Goal: Task Accomplishment & Management: Manage account settings

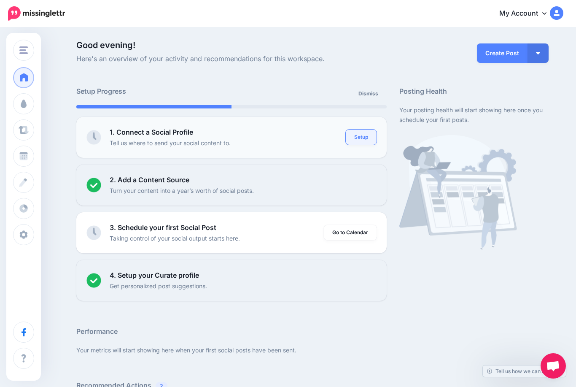
click at [363, 134] on link "Setup" at bounding box center [361, 136] width 31 height 15
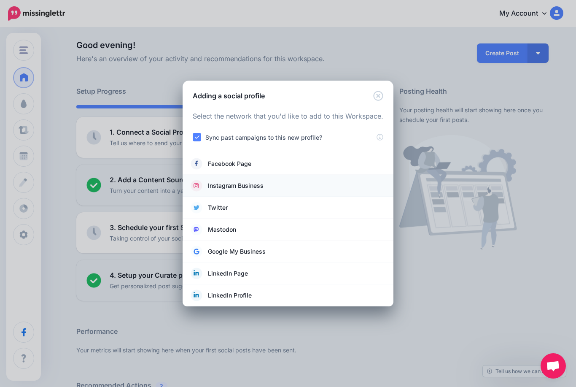
click at [264, 184] on link "Instagram Business" at bounding box center [288, 186] width 194 height 12
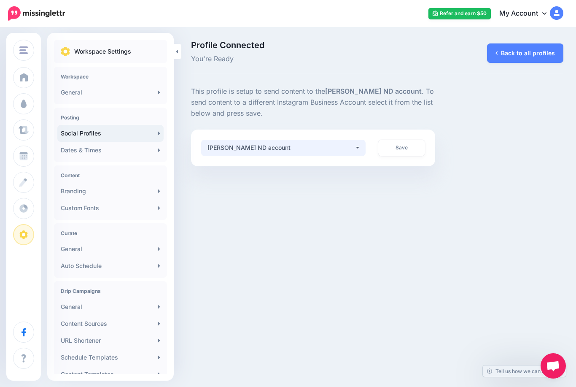
click at [337, 153] on button "[PERSON_NAME] ND account" at bounding box center [283, 148] width 164 height 16
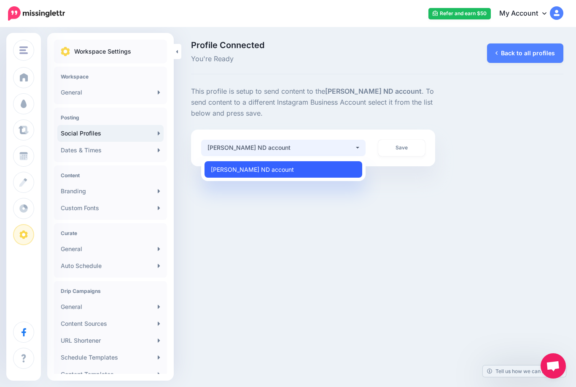
click at [327, 169] on link "[PERSON_NAME] ND account" at bounding box center [283, 169] width 158 height 16
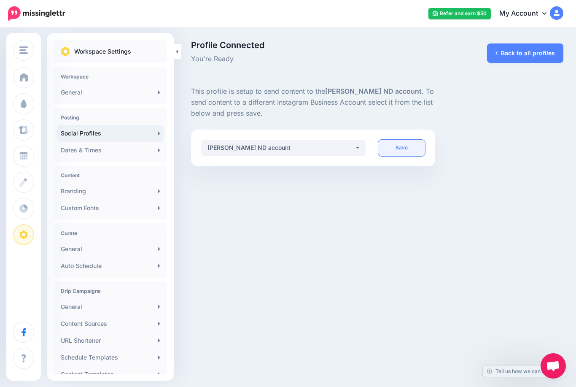
click at [404, 150] on link "Save" at bounding box center [401, 148] width 46 height 16
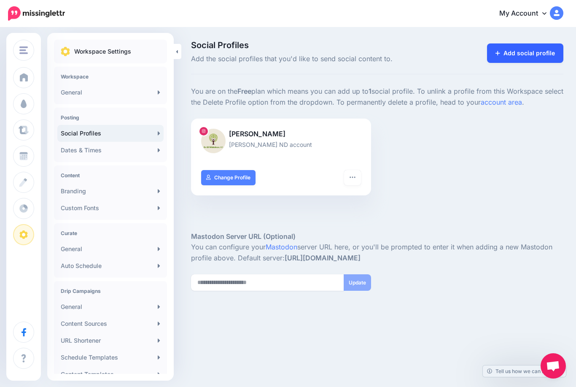
click at [515, 56] on link "Add social profile" at bounding box center [525, 52] width 76 height 19
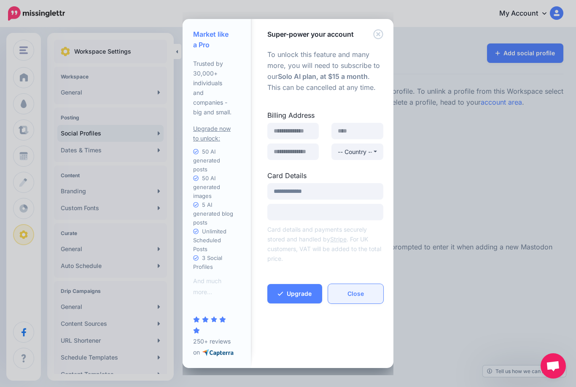
click at [366, 295] on button "Close" at bounding box center [355, 293] width 55 height 19
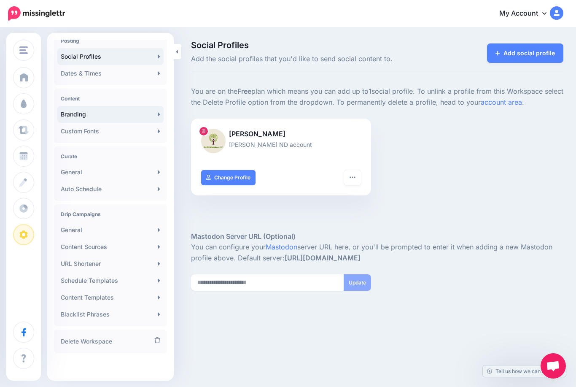
click at [135, 113] on link "Branding" at bounding box center [110, 114] width 106 height 17
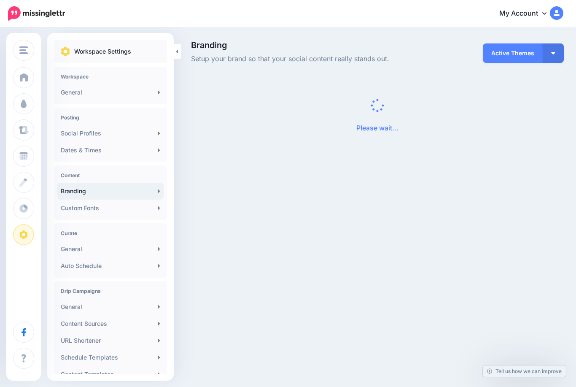
click at [91, 119] on h4 "Posting" at bounding box center [111, 117] width 100 height 6
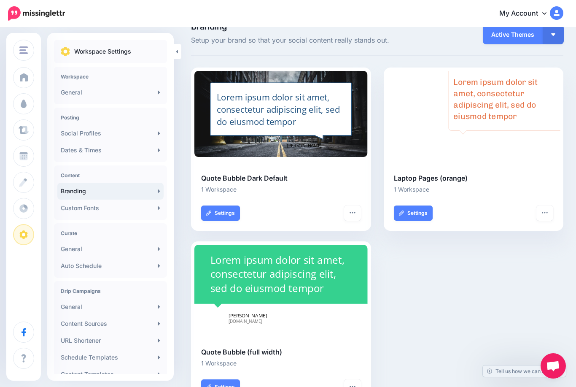
scroll to position [30, 0]
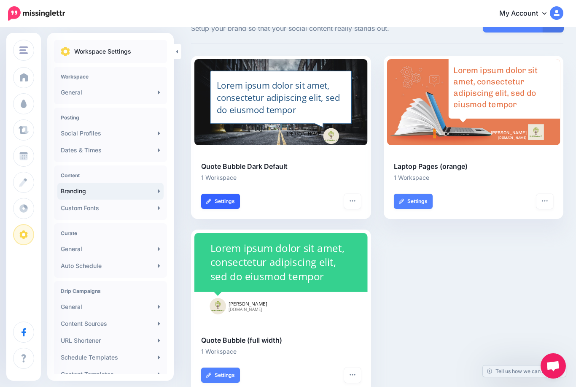
click at [219, 200] on link "Settings" at bounding box center [220, 201] width 39 height 15
type input "**********"
type input "*******"
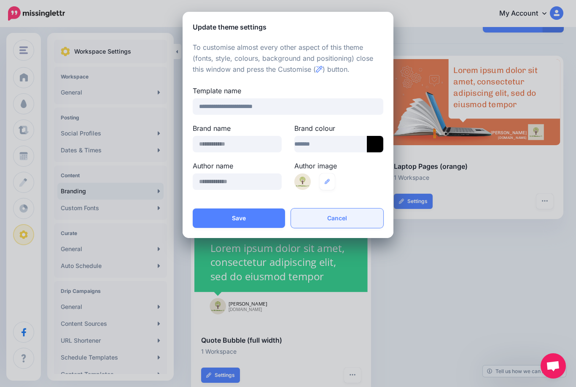
click at [336, 219] on button "Cancel" at bounding box center [337, 217] width 92 height 19
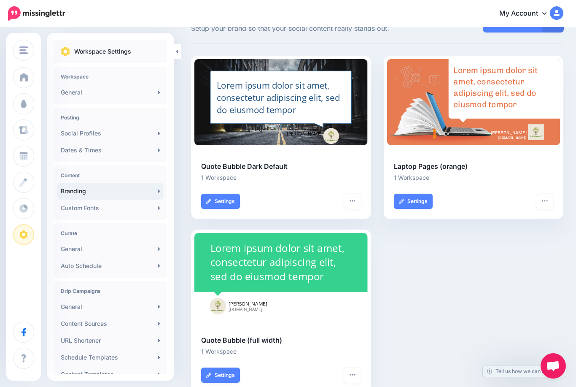
click at [321, 324] on div at bounding box center [281, 329] width 180 height 11
click at [222, 376] on link "Settings" at bounding box center [220, 374] width 39 height 15
type input "**********"
type input "*******"
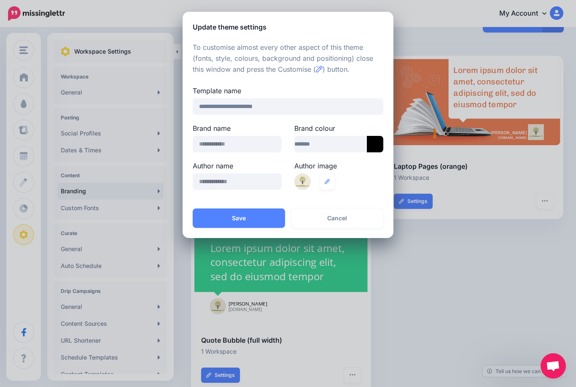
click at [437, 269] on div "**********" at bounding box center [288, 193] width 576 height 387
click at [255, 222] on button "Save" at bounding box center [239, 217] width 92 height 19
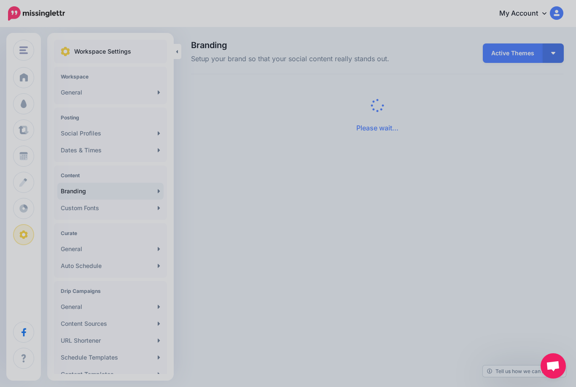
scroll to position [0, 0]
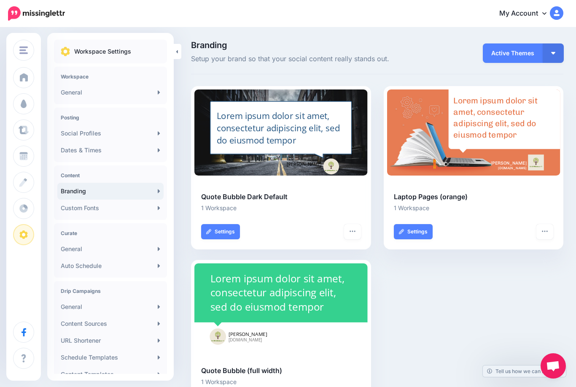
click at [525, 55] on span "Active Themes" at bounding box center [513, 52] width 60 height 19
click at [551, 58] on button "button" at bounding box center [553, 52] width 21 height 19
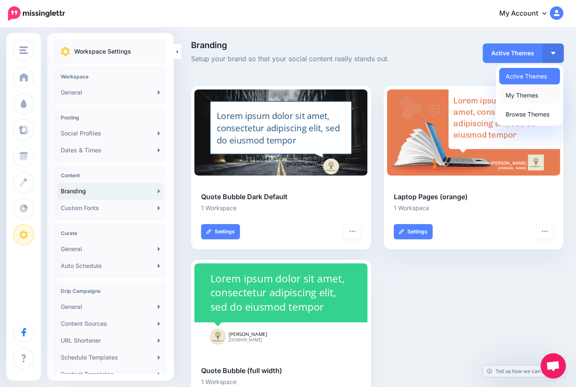
click at [538, 94] on link "My Themes" at bounding box center [529, 95] width 61 height 16
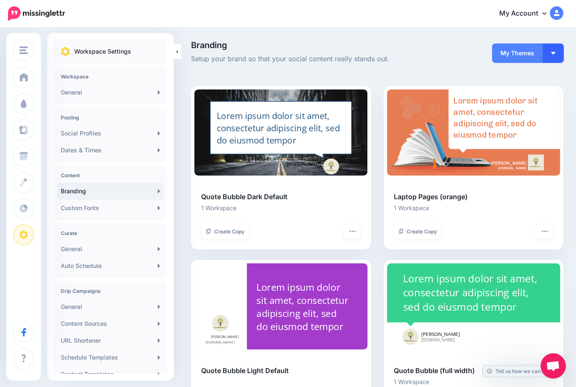
click at [558, 54] on button "button" at bounding box center [553, 52] width 21 height 19
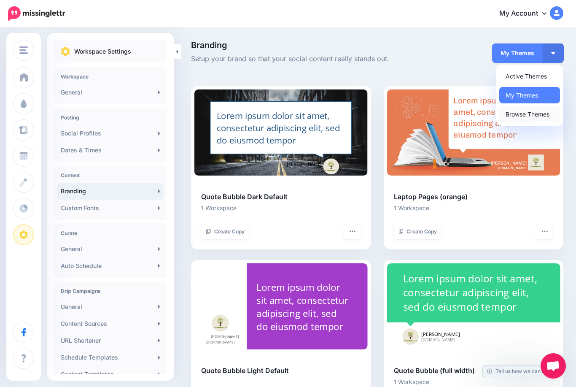
click at [543, 117] on link "Browse Themes" at bounding box center [529, 114] width 61 height 16
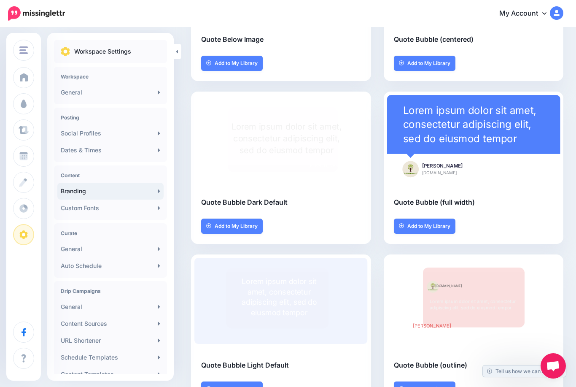
scroll to position [172, 0]
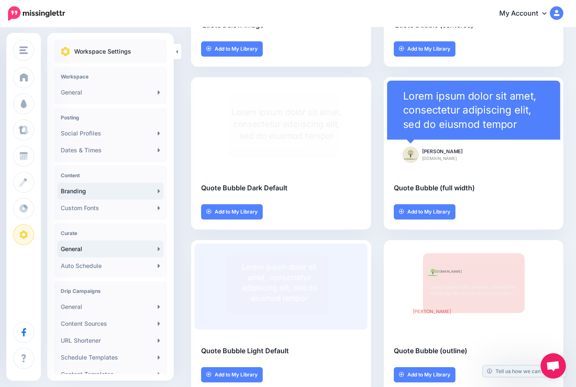
click at [95, 243] on link "General" at bounding box center [110, 248] width 106 height 17
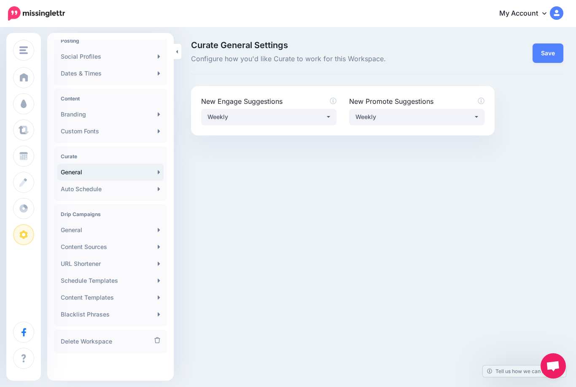
scroll to position [77, 0]
click at [115, 227] on link "General" at bounding box center [110, 229] width 106 height 17
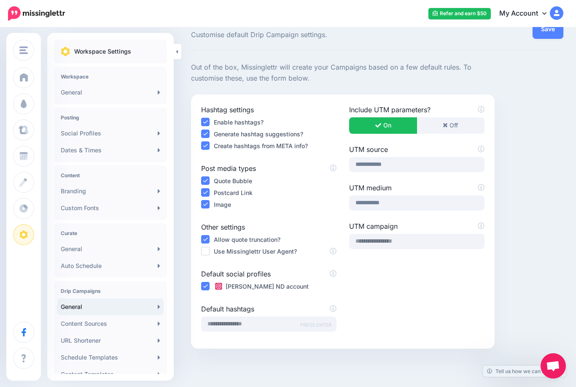
scroll to position [33, 0]
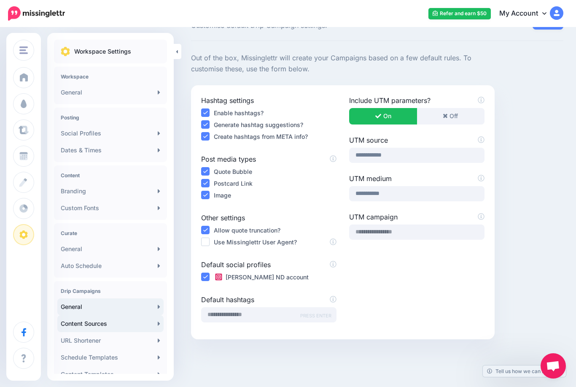
click at [129, 323] on link "Content Sources" at bounding box center [110, 323] width 106 height 17
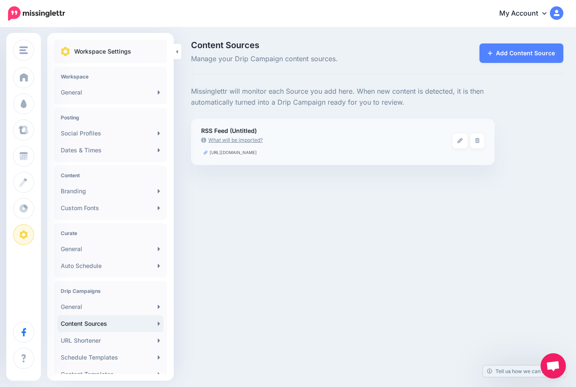
click at [242, 136] on link "What will be imported?" at bounding box center [326, 140] width 251 height 8
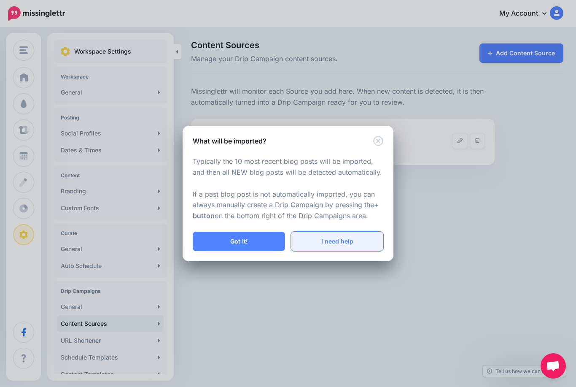
click at [348, 246] on link "I need help" at bounding box center [337, 240] width 92 height 19
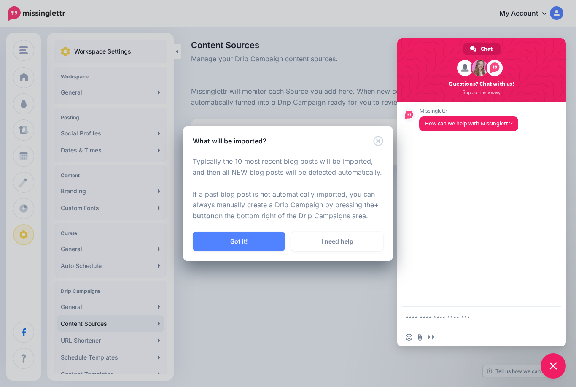
click at [344, 85] on div "What will be imported? Typically the 10 most recent blog posts will be imported…" at bounding box center [288, 193] width 576 height 387
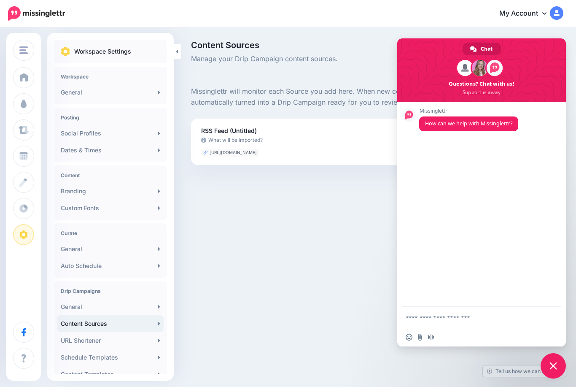
click at [551, 365] on span "Close chat" at bounding box center [553, 366] width 8 height 8
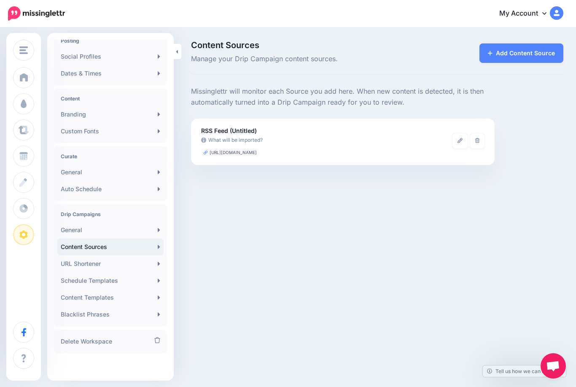
scroll to position [77, 0]
click at [116, 264] on link "URL Shortener" at bounding box center [110, 263] width 106 height 17
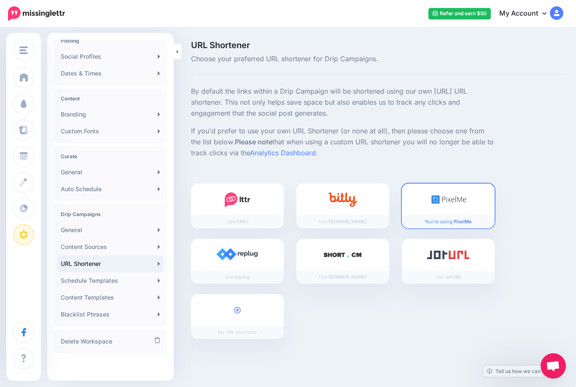
scroll to position [77, 0]
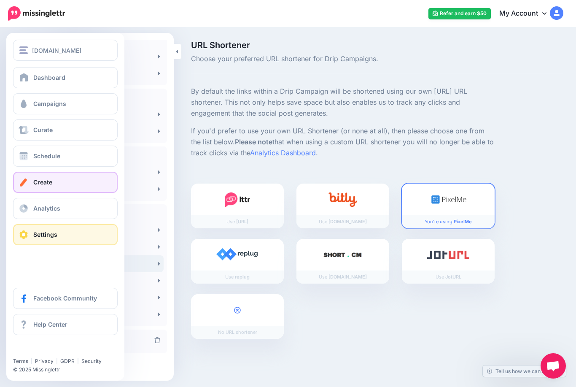
click at [22, 188] on link "Create" at bounding box center [65, 182] width 105 height 21
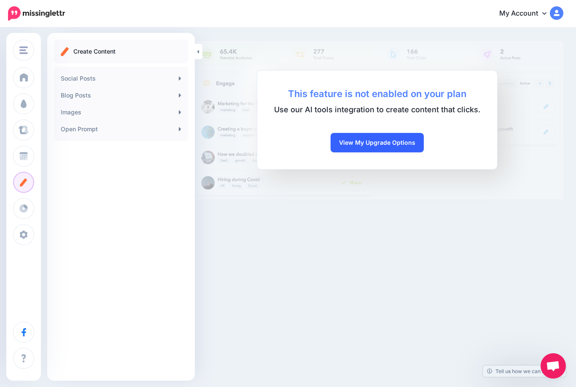
click at [363, 148] on link "View My Upgrade Options" at bounding box center [377, 142] width 93 height 19
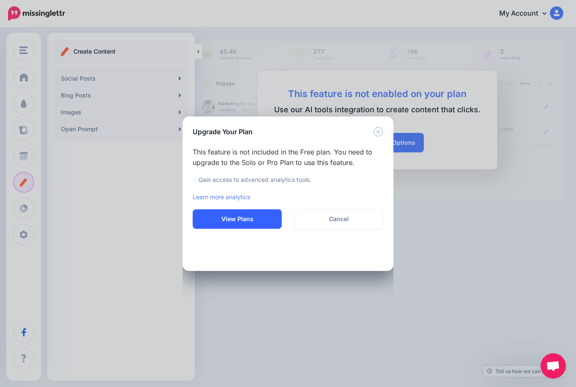
click at [250, 215] on button "View Plans" at bounding box center [237, 218] width 89 height 19
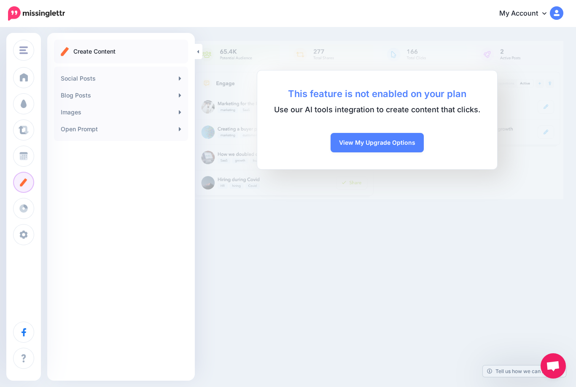
scroll to position [14, 0]
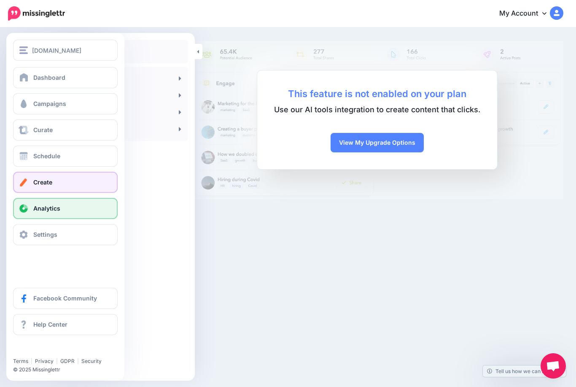
click at [24, 210] on span at bounding box center [23, 208] width 11 height 8
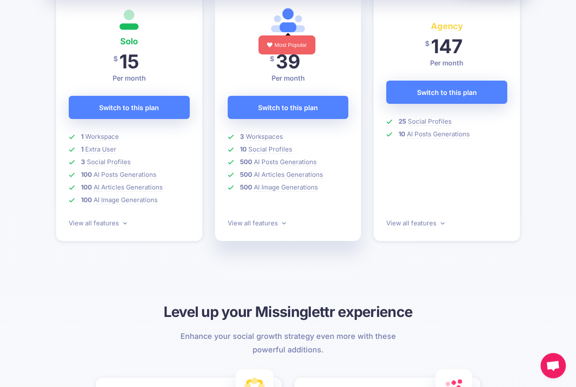
scroll to position [304, 0]
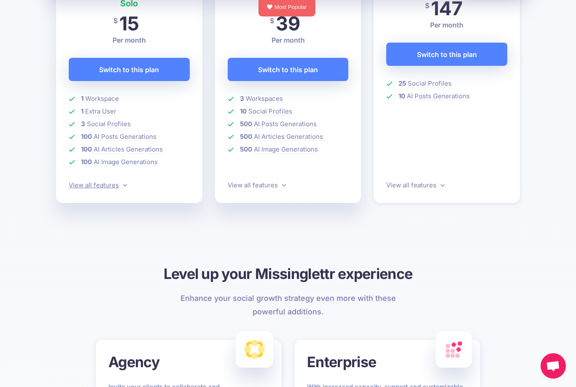
click at [119, 184] on link "View all features" at bounding box center [98, 185] width 58 height 8
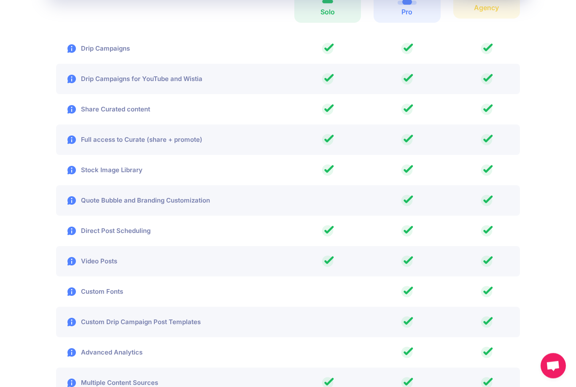
scroll to position [1291, 0]
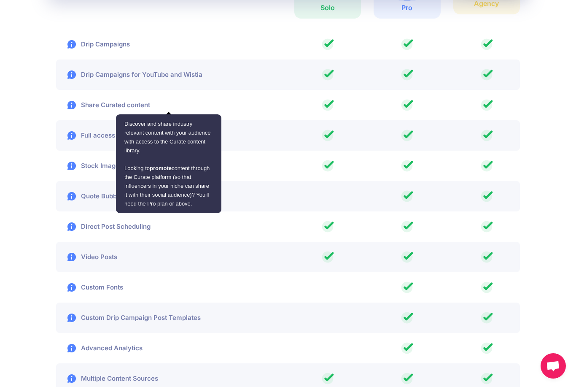
click at [74, 107] on img at bounding box center [72, 105] width 10 height 10
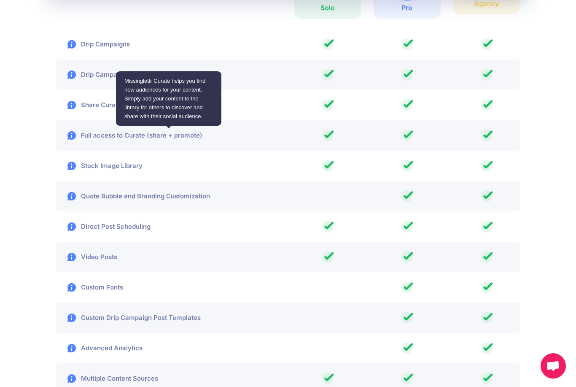
click at [73, 139] on img at bounding box center [72, 135] width 10 height 10
click at [71, 259] on img at bounding box center [72, 257] width 10 height 10
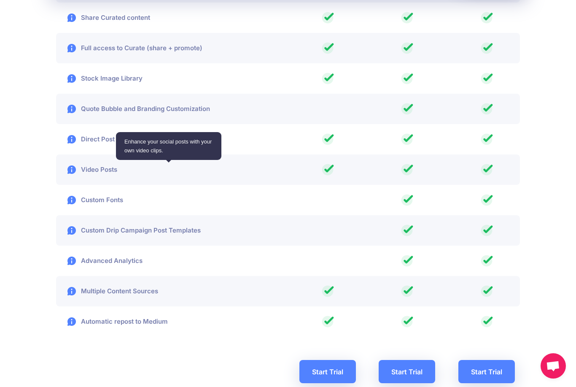
scroll to position [1379, 0]
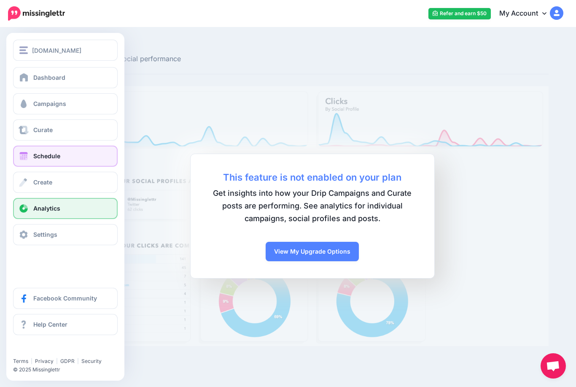
click at [23, 160] on span at bounding box center [23, 156] width 11 height 8
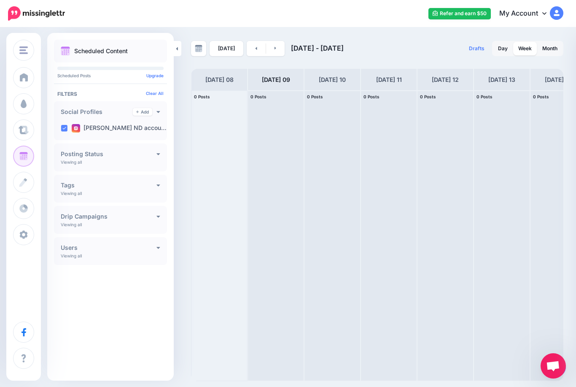
click at [141, 225] on div "**********" at bounding box center [110, 220] width 113 height 28
click at [154, 218] on h4 "Drip Campaigns" at bounding box center [109, 216] width 96 height 6
click at [150, 235] on button "All Campaigns" at bounding box center [111, 234] width 100 height 16
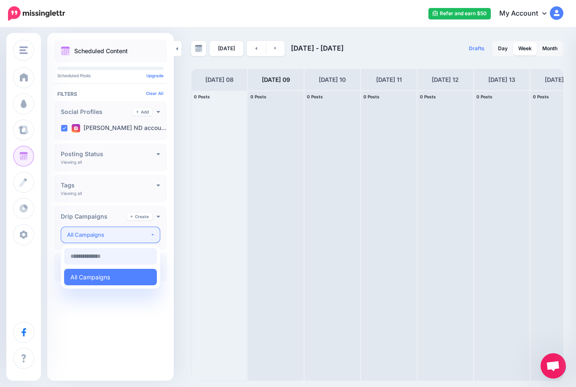
scroll to position [27, 0]
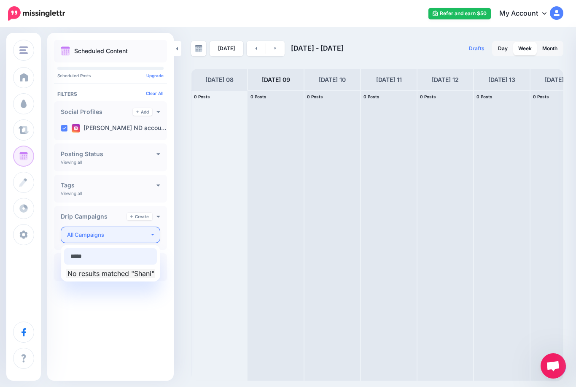
type input "******"
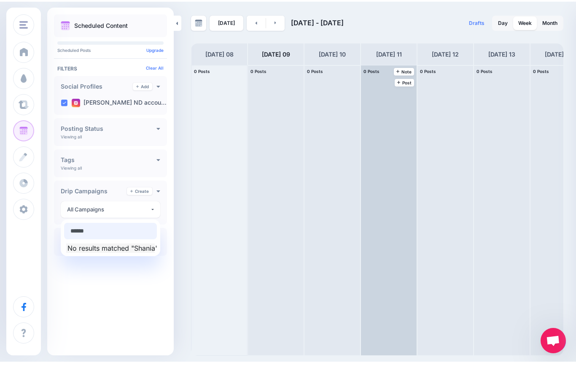
scroll to position [0, 0]
